Goal: Task Accomplishment & Management: Use online tool/utility

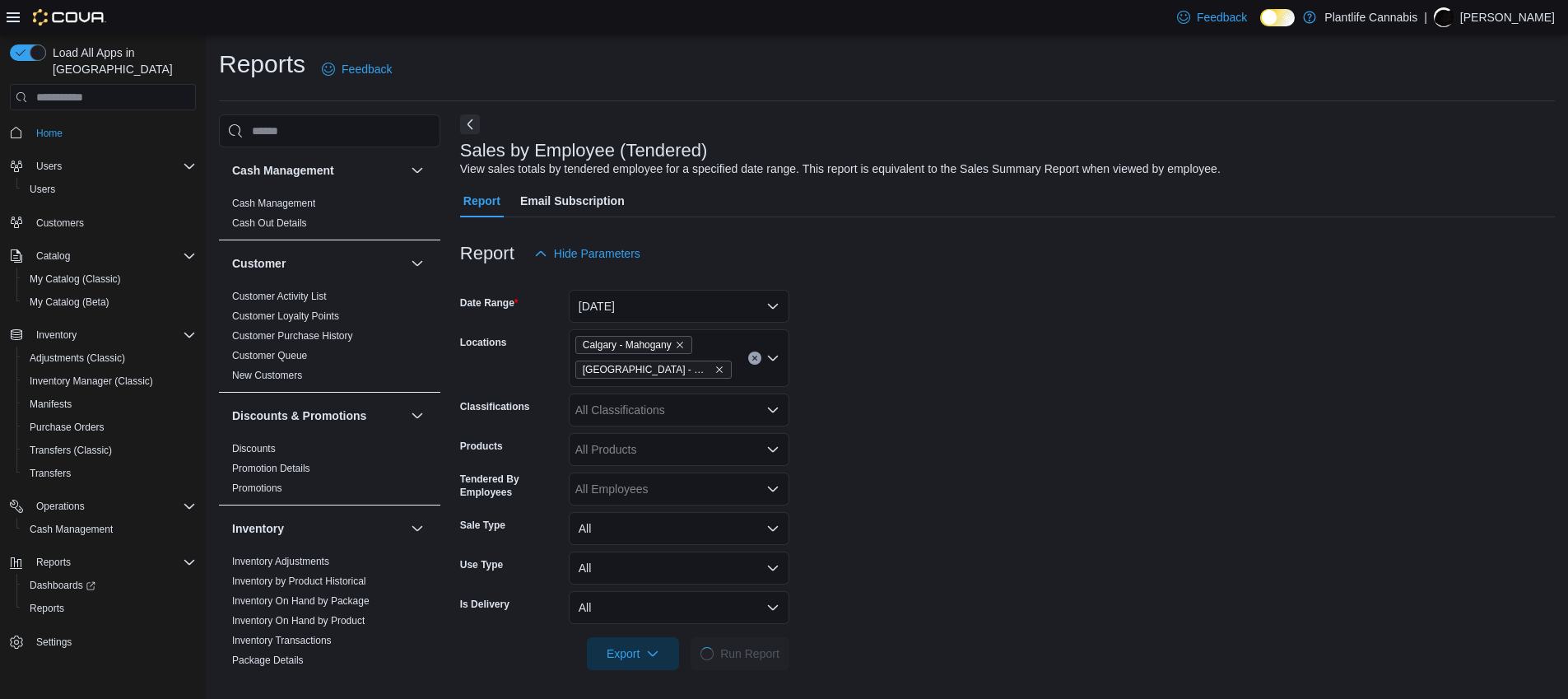
scroll to position [338, 0]
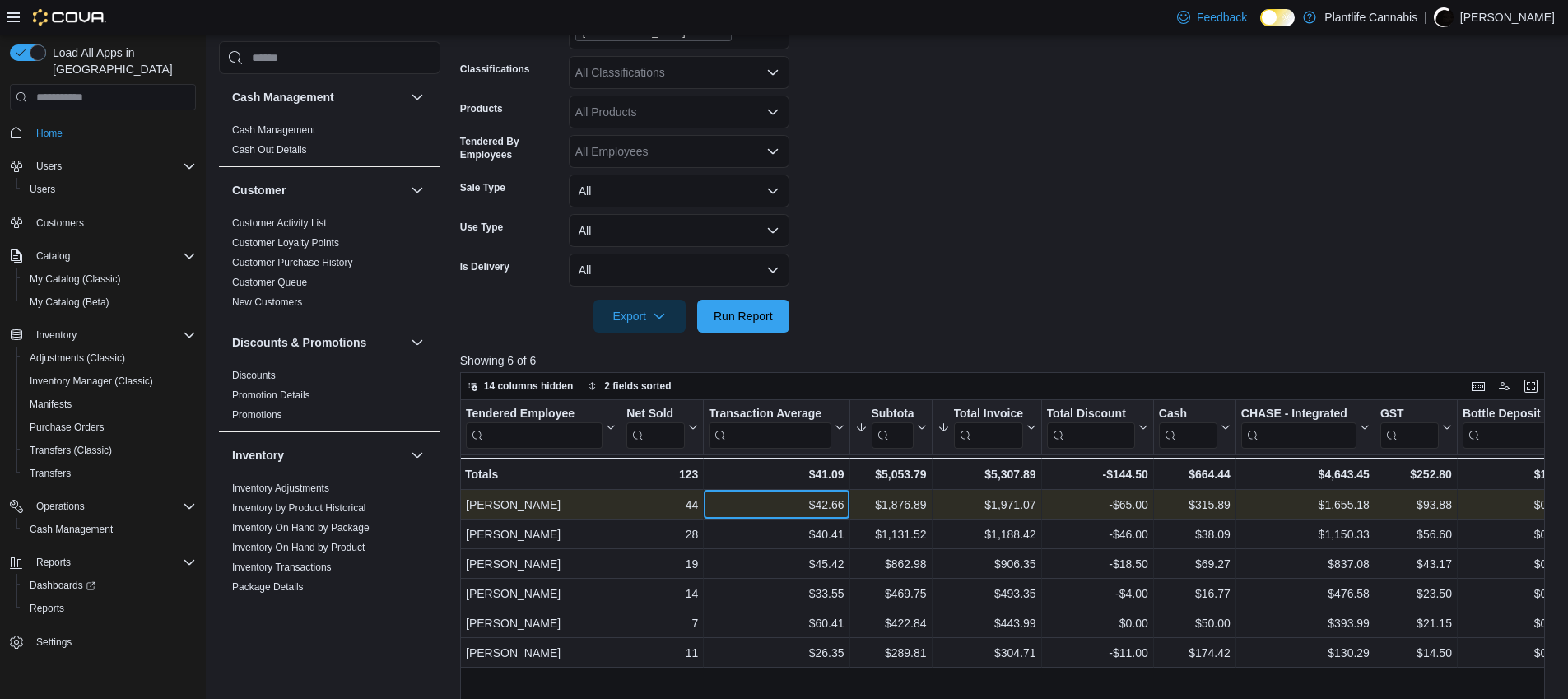
click at [829, 504] on div "$42.66" at bounding box center [777, 506] width 135 height 20
copy div "42.66"
click at [892, 507] on div "$1,876.89" at bounding box center [890, 506] width 72 height 20
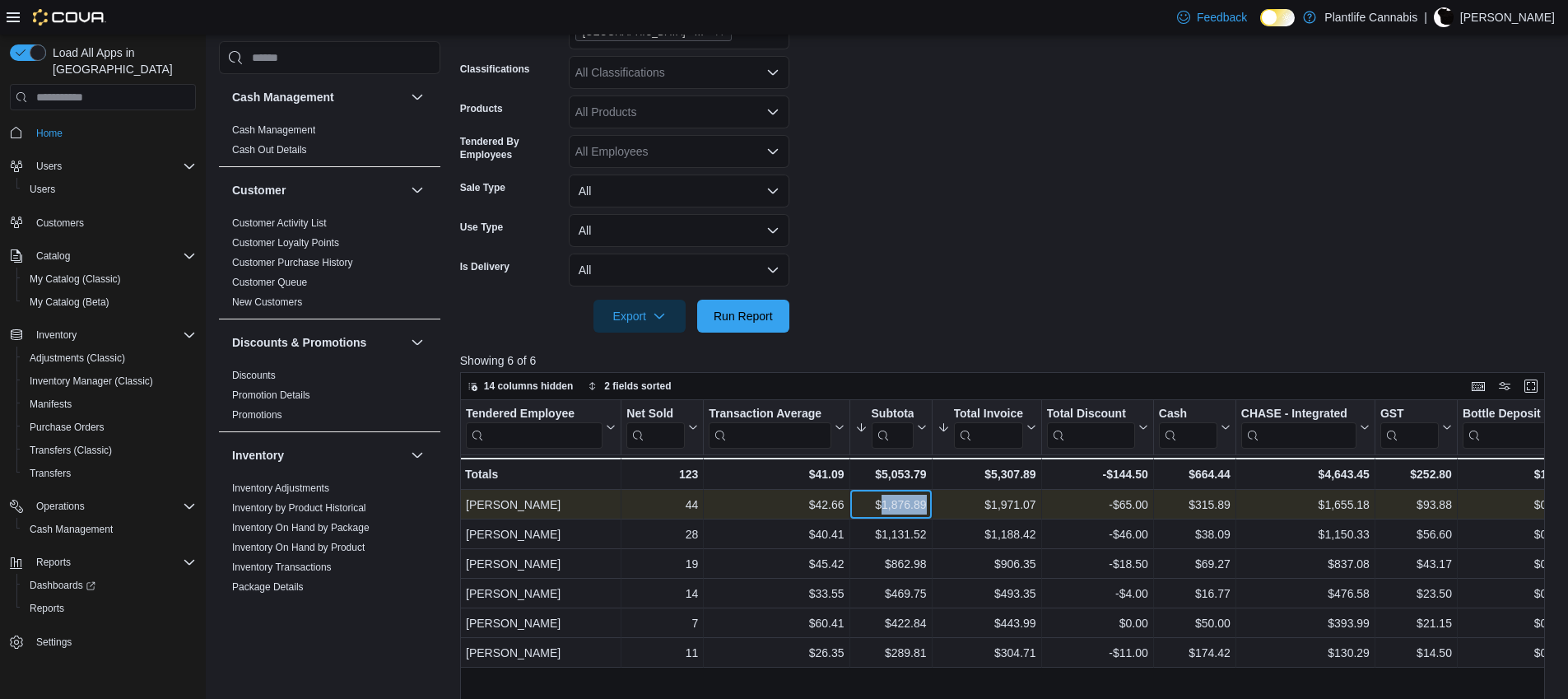
copy div "1,876.89"
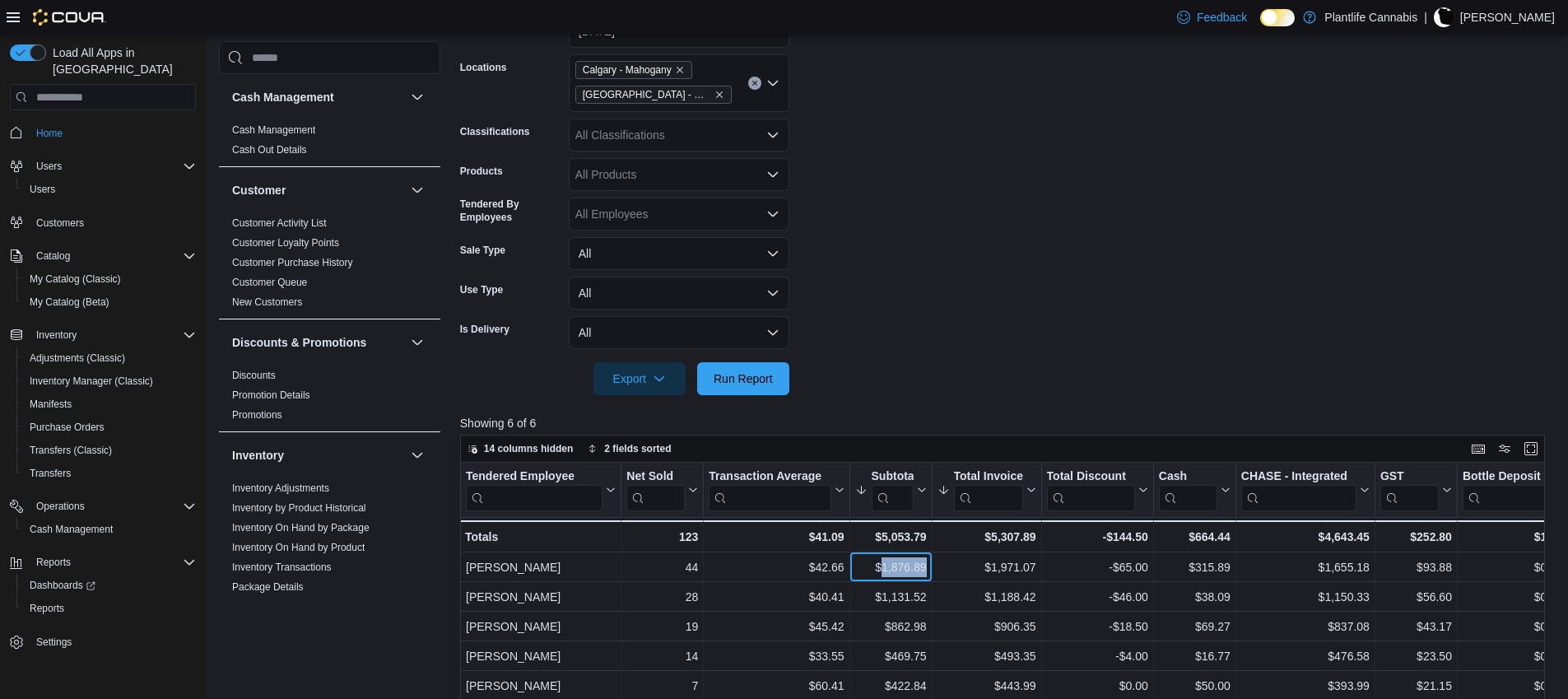
scroll to position [270, 0]
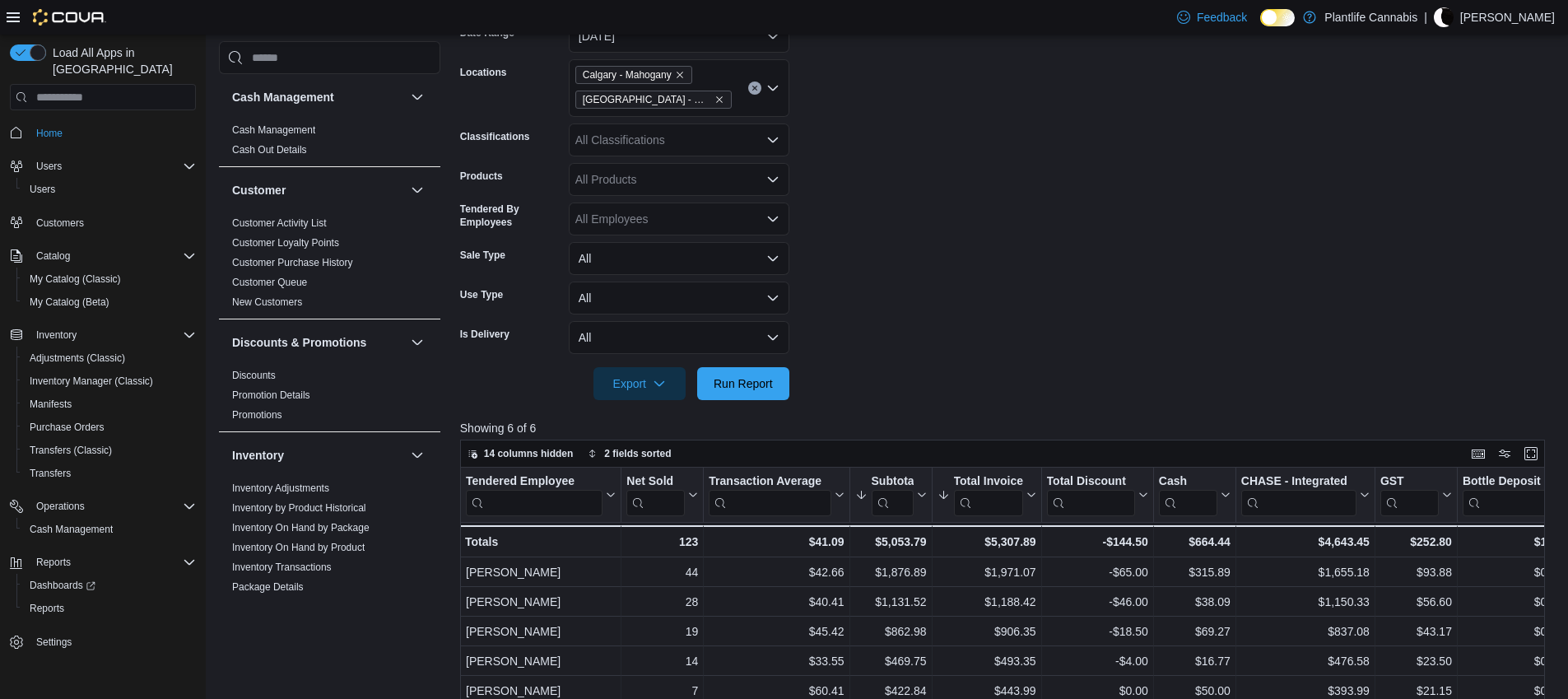
click at [677, 142] on div "All Classifications" at bounding box center [679, 139] width 221 height 33
type input "***"
click at [677, 169] on span "Accessory Group" at bounding box center [648, 167] width 88 height 17
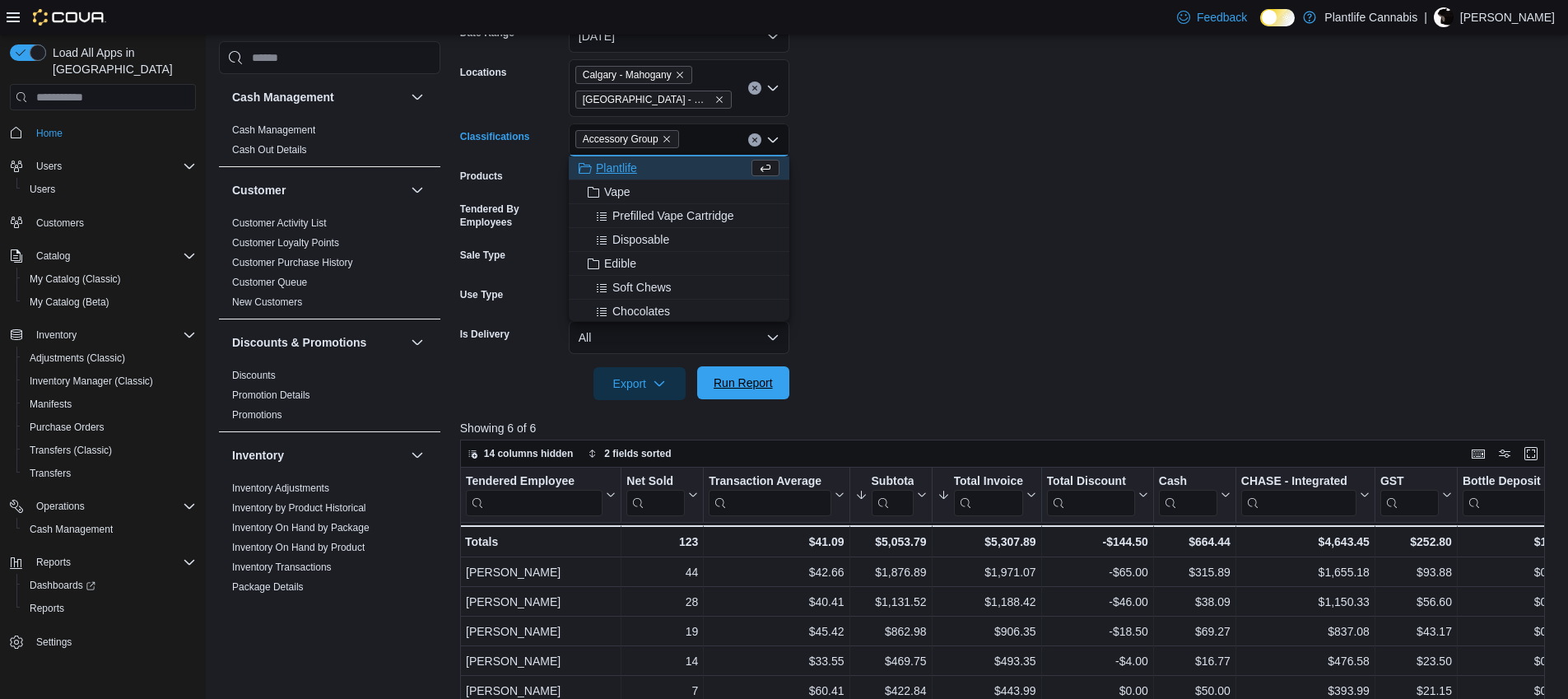
click at [765, 381] on span "Run Report" at bounding box center [744, 382] width 60 height 17
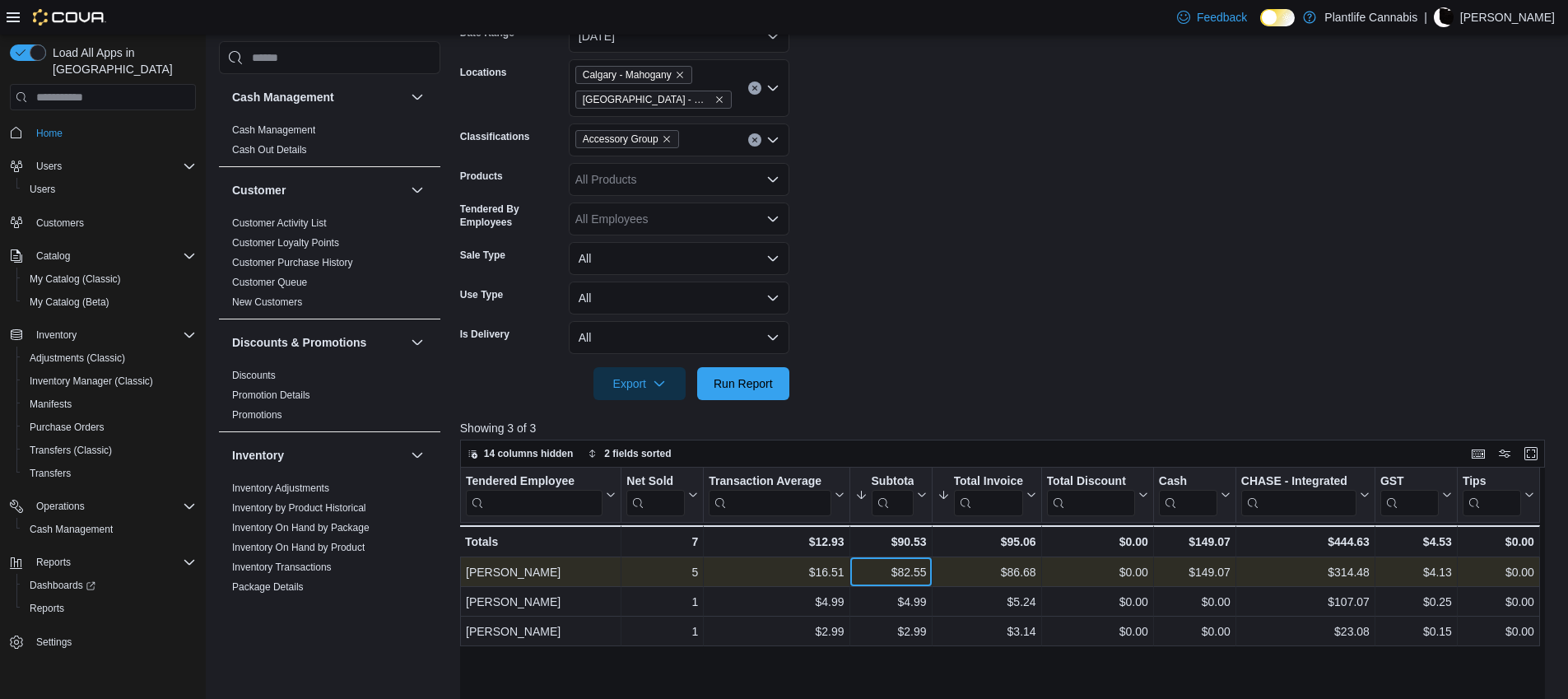
click at [915, 568] on div "$82.55" at bounding box center [890, 574] width 72 height 20
copy div "82.55"
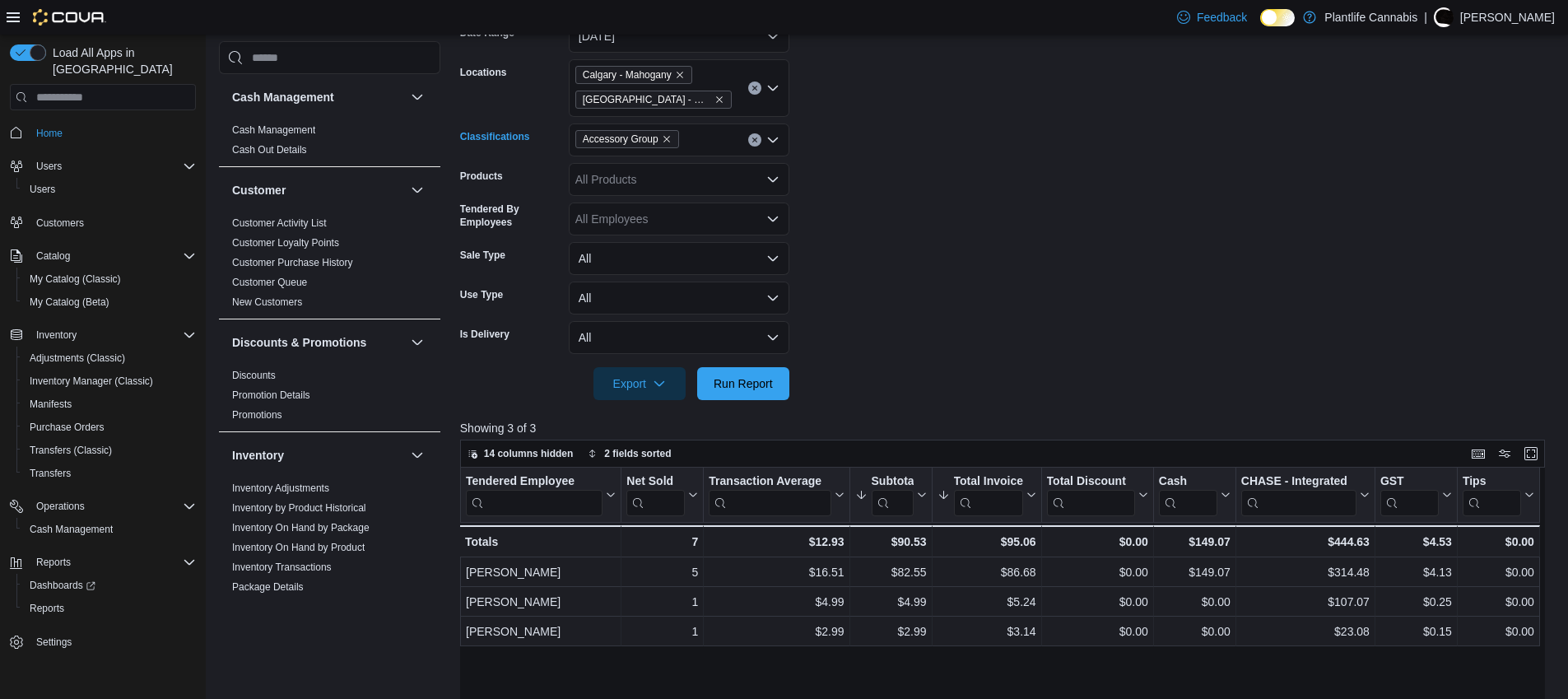
click at [677, 144] on span "Accessory Group" at bounding box center [627, 139] width 104 height 18
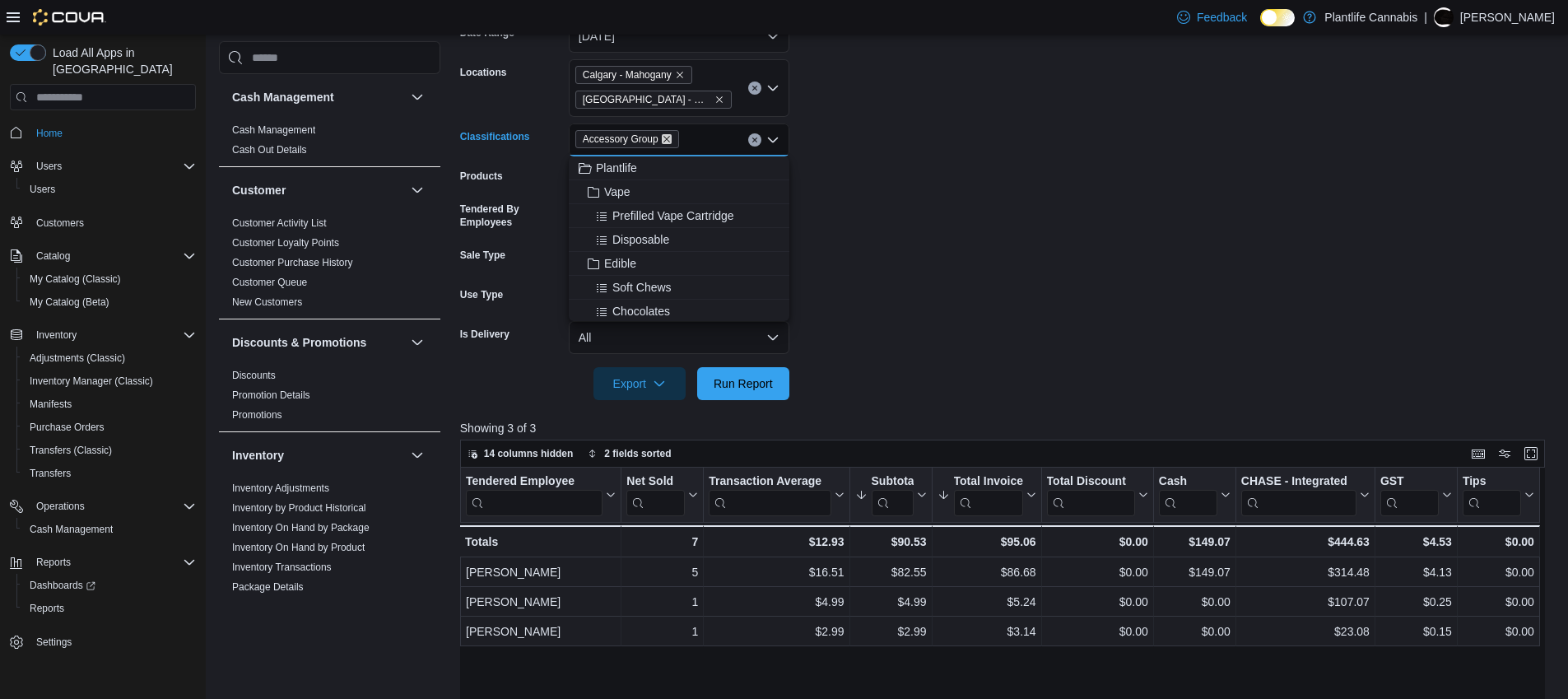
click at [671, 142] on icon "Remove Accessory Group from selection in this group" at bounding box center [667, 139] width 10 height 10
click at [727, 382] on span "Run Report" at bounding box center [744, 382] width 60 height 17
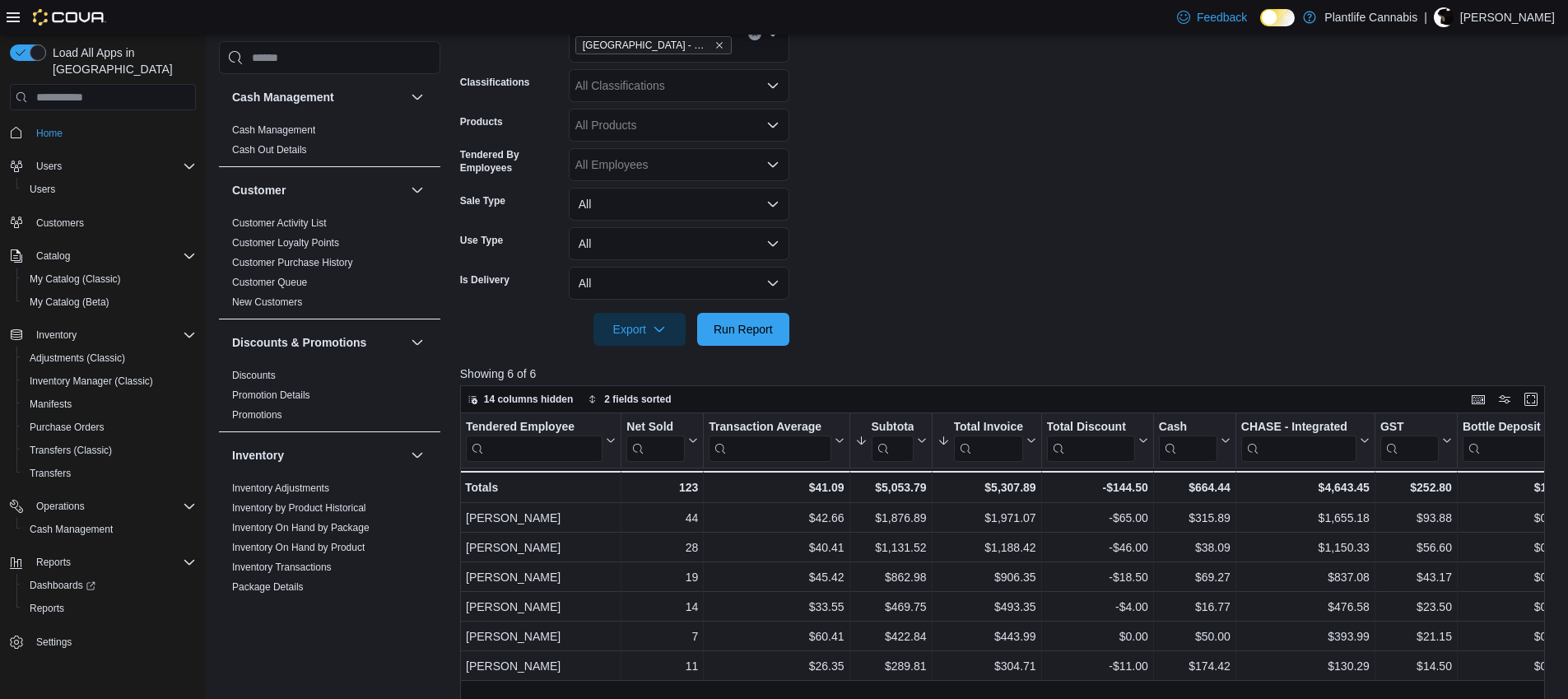
scroll to position [335, 0]
